Goal: Task Accomplishment & Management: Complete application form

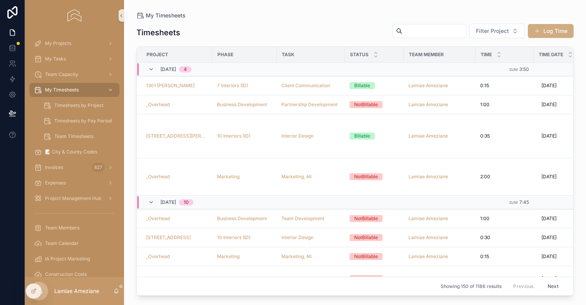
click at [540, 31] on button "Log Time" at bounding box center [551, 31] width 46 height 14
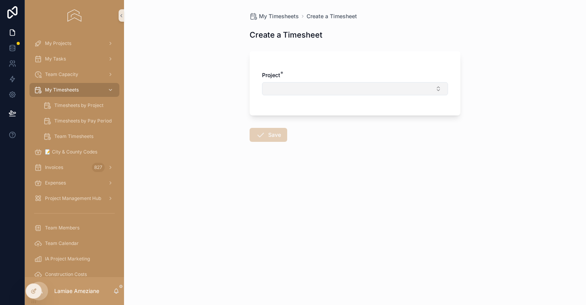
click at [348, 90] on button "Select Button" at bounding box center [355, 88] width 186 height 13
type input "******"
click at [338, 118] on div "_Overhead" at bounding box center [355, 119] width 182 height 12
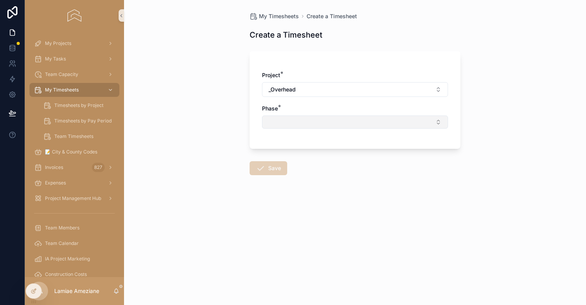
click at [331, 124] on button "Select Button" at bounding box center [355, 121] width 186 height 13
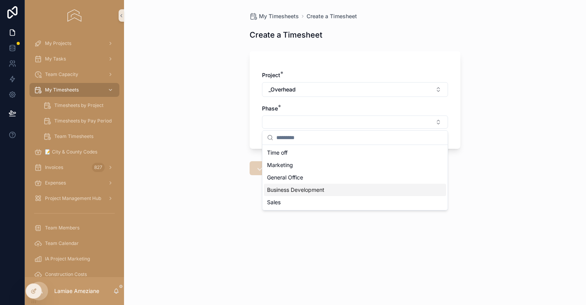
click at [311, 187] on span "Business Development" at bounding box center [295, 190] width 57 height 8
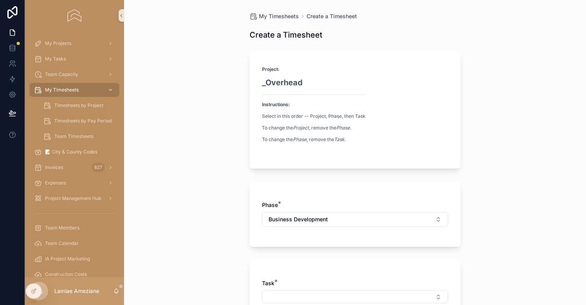
scroll to position [234, 0]
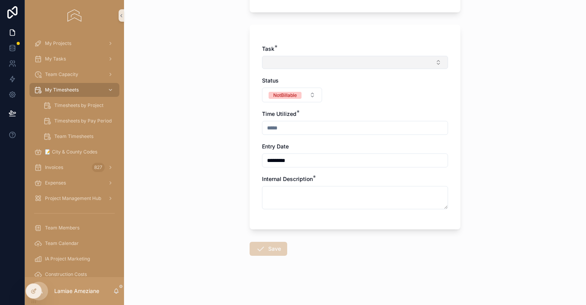
click at [277, 59] on button "Select Button" at bounding box center [355, 62] width 186 height 13
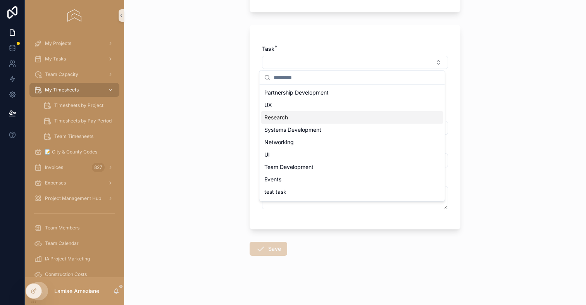
click at [314, 115] on div "Research" at bounding box center [352, 117] width 182 height 12
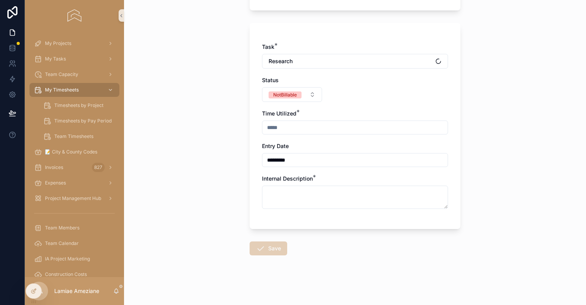
scroll to position [193, 0]
click at [296, 130] on input "scrollable content" at bounding box center [354, 127] width 185 height 11
click at [306, 59] on button "Research" at bounding box center [355, 61] width 186 height 15
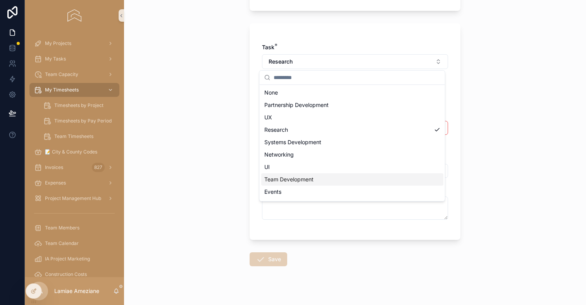
click at [313, 177] on span "Team Development" at bounding box center [288, 179] width 49 height 8
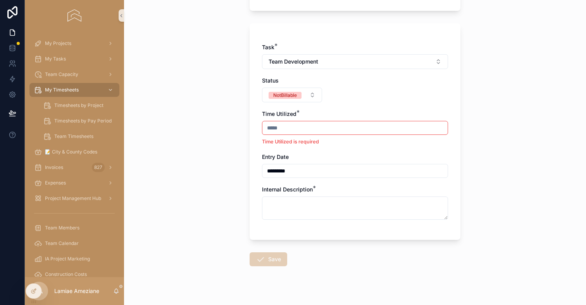
click at [323, 126] on input "scrollable content" at bounding box center [354, 127] width 185 height 11
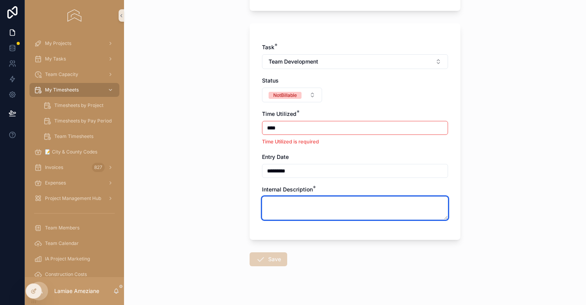
type input "****"
click at [342, 207] on textarea "scrollable content" at bounding box center [355, 207] width 186 height 23
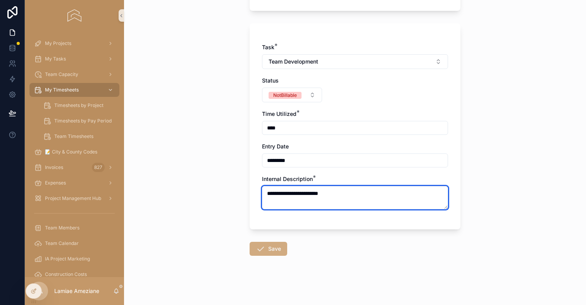
type textarea "**********"
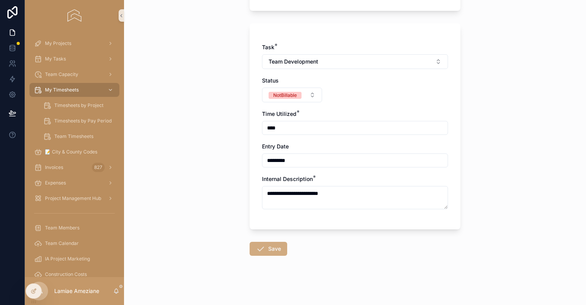
click at [274, 250] on button "Save" at bounding box center [268, 249] width 38 height 14
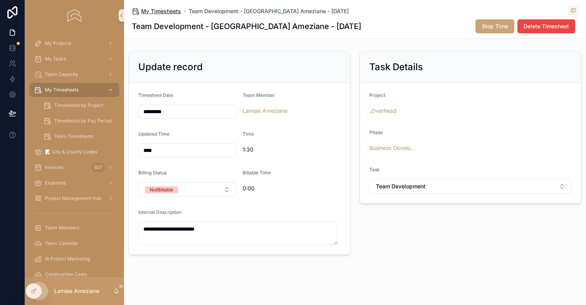
click at [159, 10] on span "My Timesheets" at bounding box center [161, 11] width 40 height 8
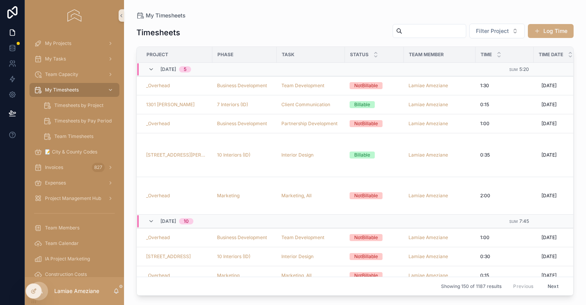
click at [547, 30] on button "Log Time" at bounding box center [551, 31] width 46 height 14
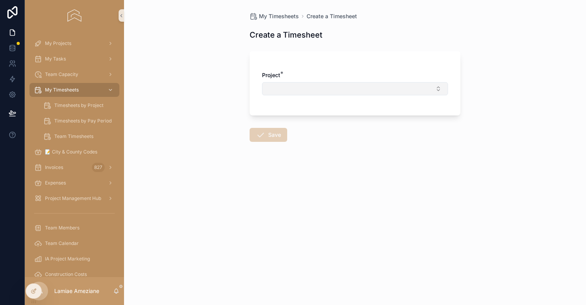
click at [354, 86] on button "Select Button" at bounding box center [355, 88] width 186 height 13
click at [325, 119] on div "_Overhead" at bounding box center [355, 119] width 182 height 12
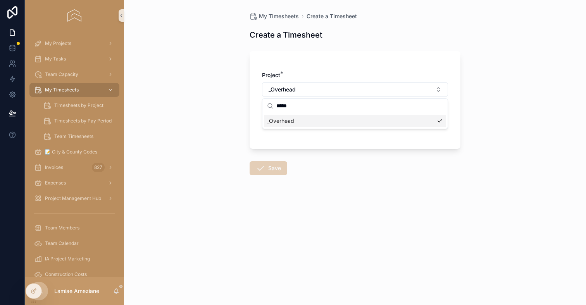
click at [294, 118] on span "_Overhead" at bounding box center [280, 121] width 27 height 8
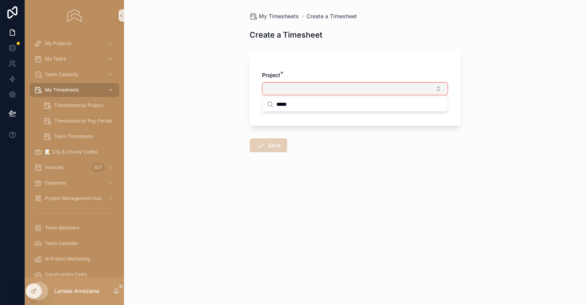
click at [286, 85] on button "Select Button" at bounding box center [355, 88] width 186 height 13
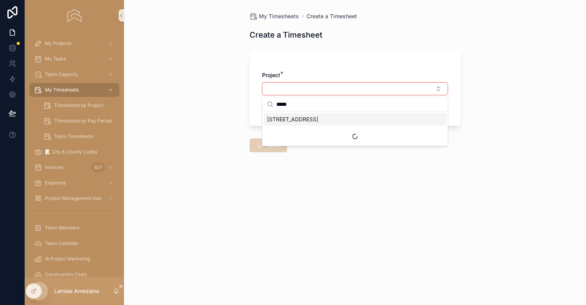
click at [311, 103] on input "*****" at bounding box center [359, 104] width 167 height 14
type input "********"
click at [286, 120] on span "_Overhead" at bounding box center [280, 119] width 27 height 8
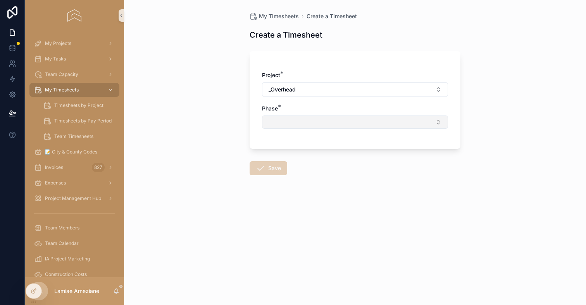
click at [305, 120] on button "Select Button" at bounding box center [355, 121] width 186 height 13
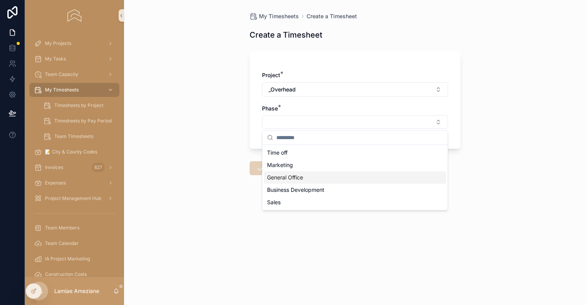
click at [322, 177] on div "General Office" at bounding box center [355, 177] width 182 height 12
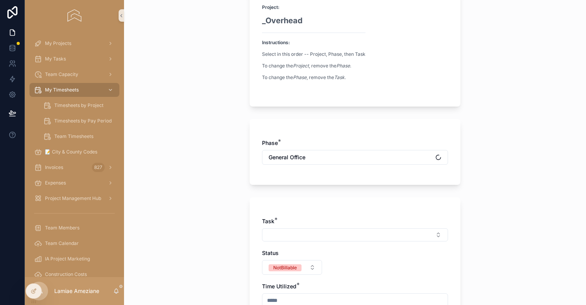
scroll to position [230, 0]
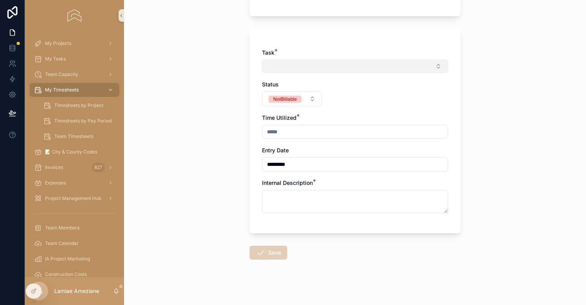
click at [296, 68] on button "Select Button" at bounding box center [355, 66] width 186 height 13
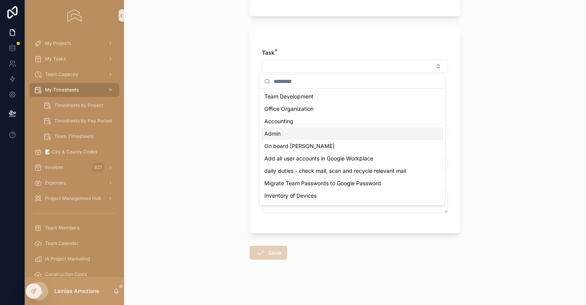
click at [296, 133] on div "Admin" at bounding box center [352, 133] width 182 height 12
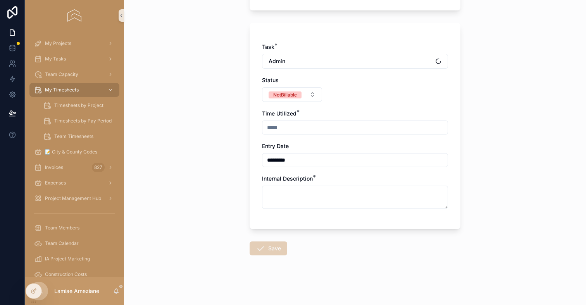
scroll to position [193, 0]
click at [313, 129] on input "scrollable content" at bounding box center [354, 127] width 185 height 11
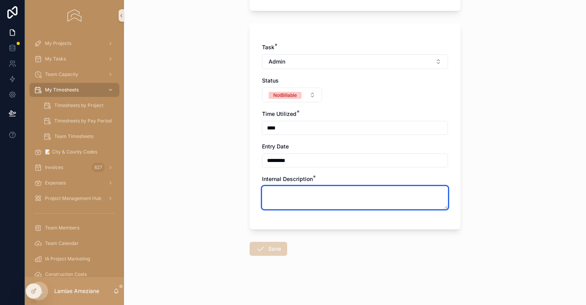
type input "****"
click at [304, 197] on textarea "scrollable content" at bounding box center [355, 197] width 186 height 23
type textarea "**********"
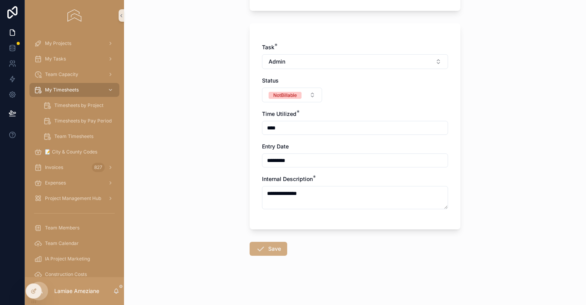
click at [267, 246] on button "Save" at bounding box center [268, 249] width 38 height 14
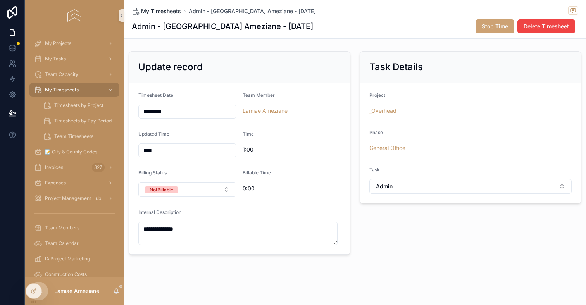
click at [169, 10] on span "My Timesheets" at bounding box center [161, 11] width 40 height 8
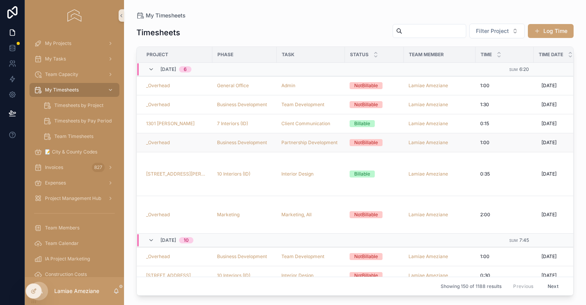
click at [188, 144] on div "_Overhead" at bounding box center [177, 142] width 62 height 6
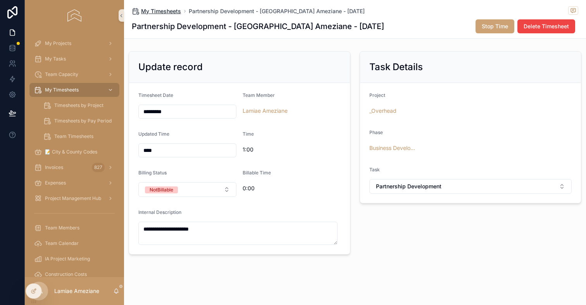
click at [172, 12] on span "My Timesheets" at bounding box center [161, 11] width 40 height 8
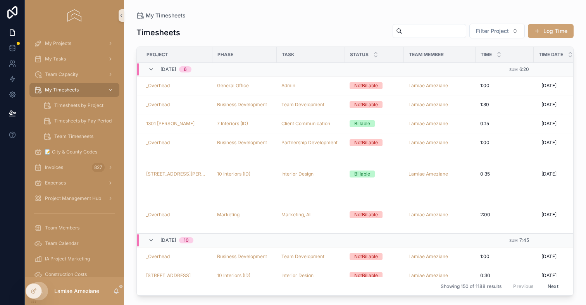
click at [317, 10] on div "My Timesheets Timesheets Filter Project Log Time Project Phase Task Status Team…" at bounding box center [355, 148] width 462 height 296
